Goal: Navigation & Orientation: Find specific page/section

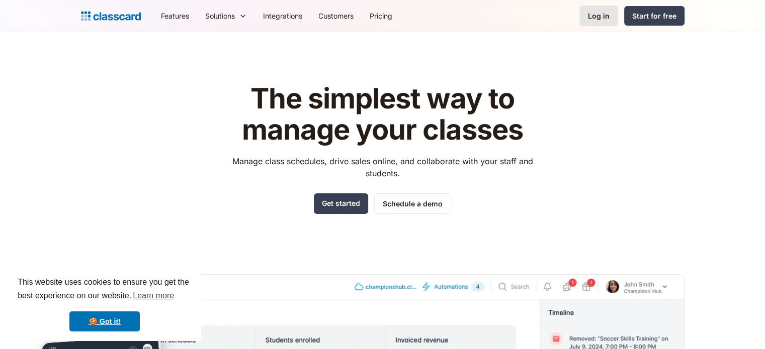
click at [608, 15] on div "Log in" at bounding box center [599, 16] width 22 height 11
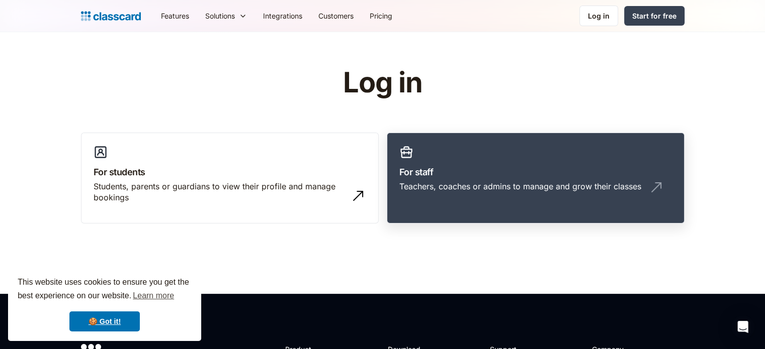
click at [438, 180] on link "For staff Teachers, coaches or admins to manage and grow their classes" at bounding box center [536, 179] width 298 height 92
